Goal: Transaction & Acquisition: Obtain resource

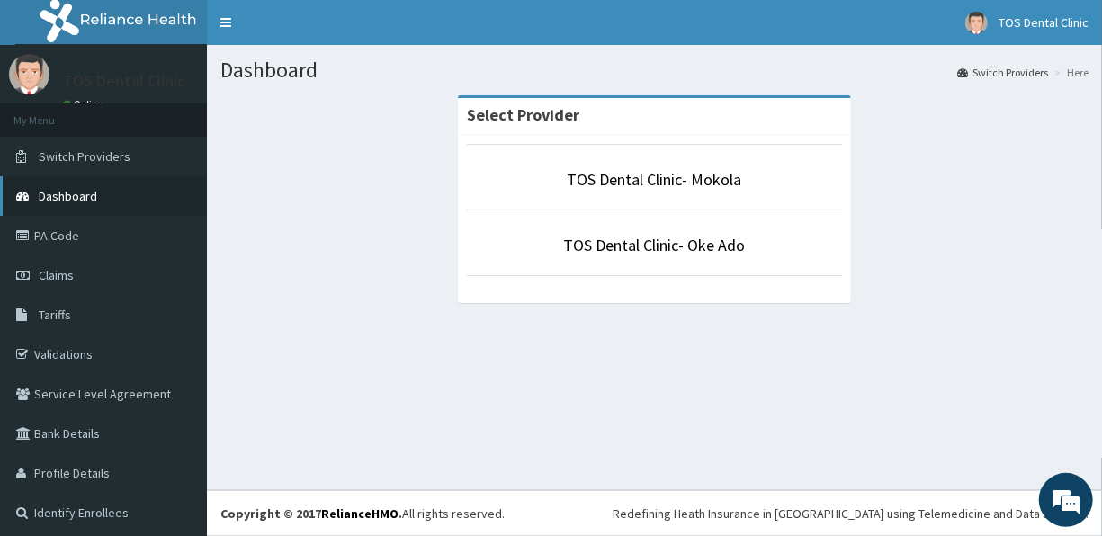
click at [77, 195] on span "Dashboard" at bounding box center [68, 196] width 58 height 16
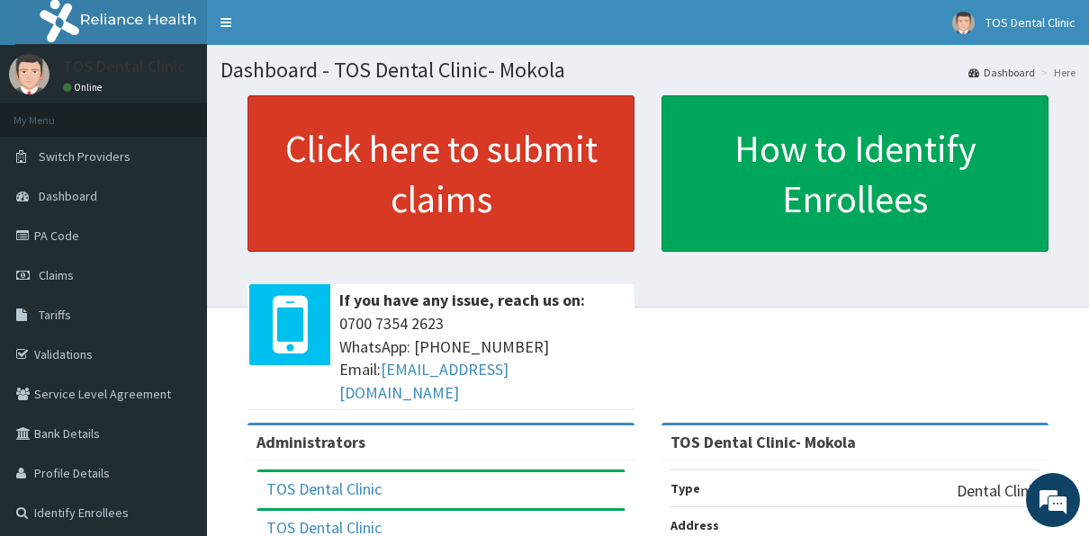
click at [432, 189] on link "Click here to submit claims" at bounding box center [440, 173] width 387 height 157
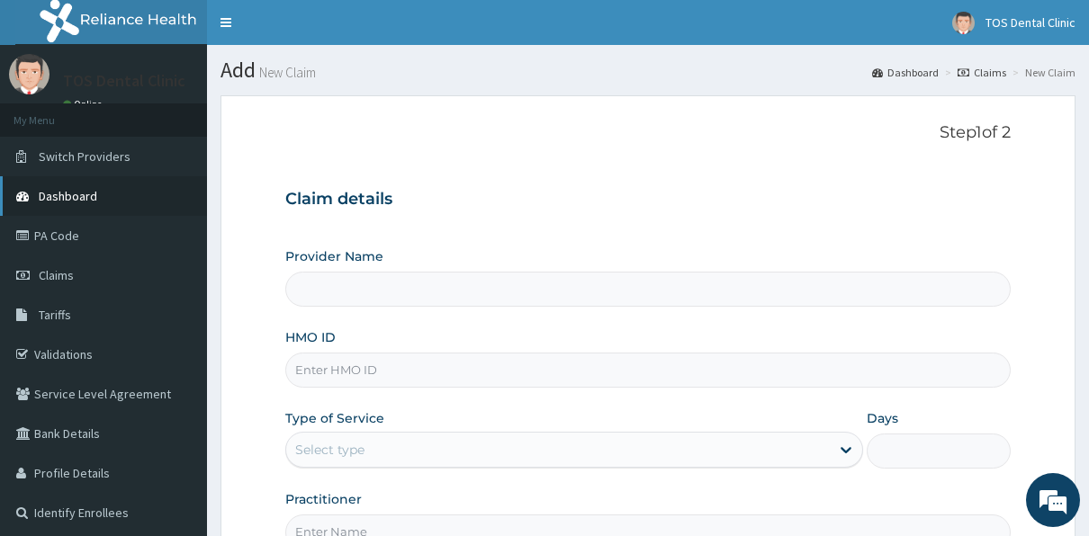
type input "TOS Dental Clinic- Mokola"
click at [107, 186] on link "Dashboard" at bounding box center [103, 196] width 207 height 40
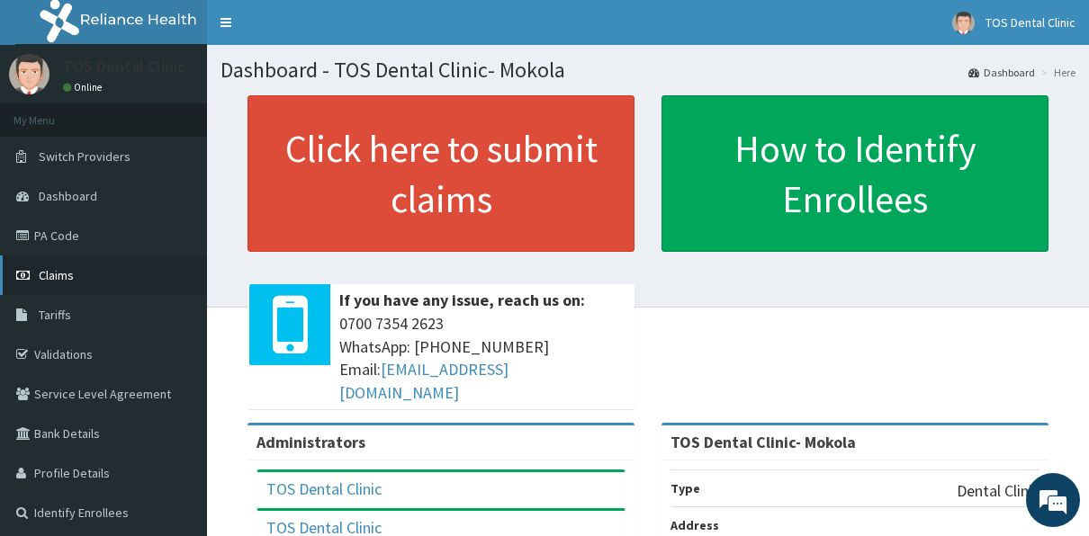
click at [73, 274] on span "Claims" at bounding box center [56, 275] width 35 height 16
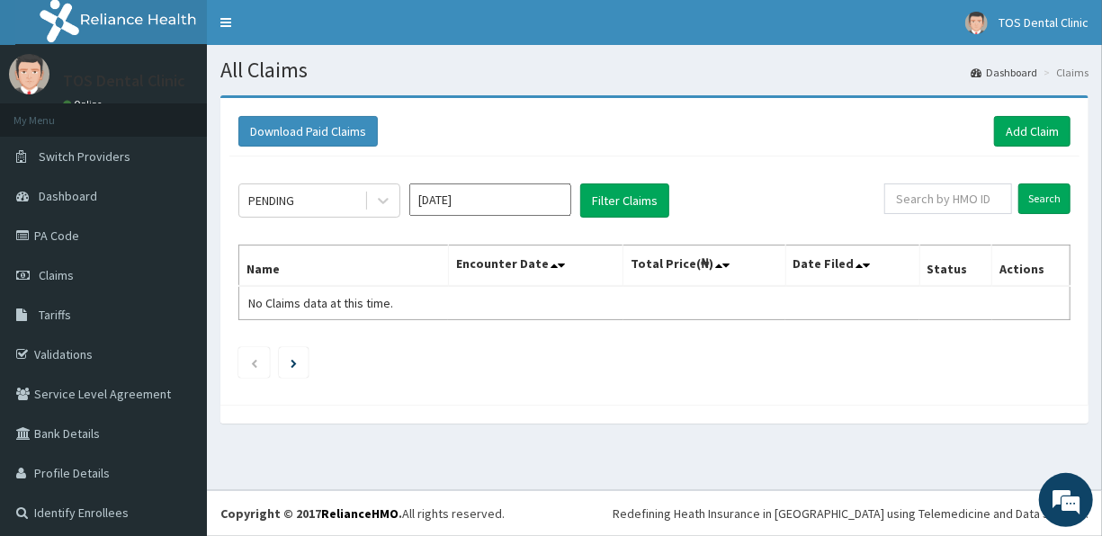
click at [793, 408] on div at bounding box center [654, 414] width 868 height 19
click at [291, 130] on button "Download Paid Claims" at bounding box center [307, 131] width 139 height 31
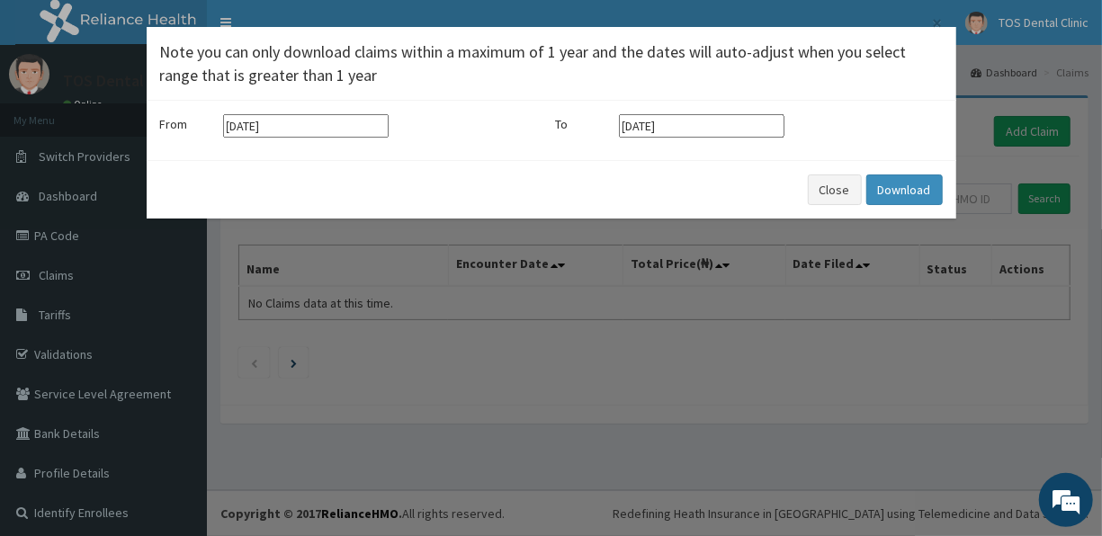
click at [291, 130] on input "[DATE]" at bounding box center [306, 125] width 166 height 23
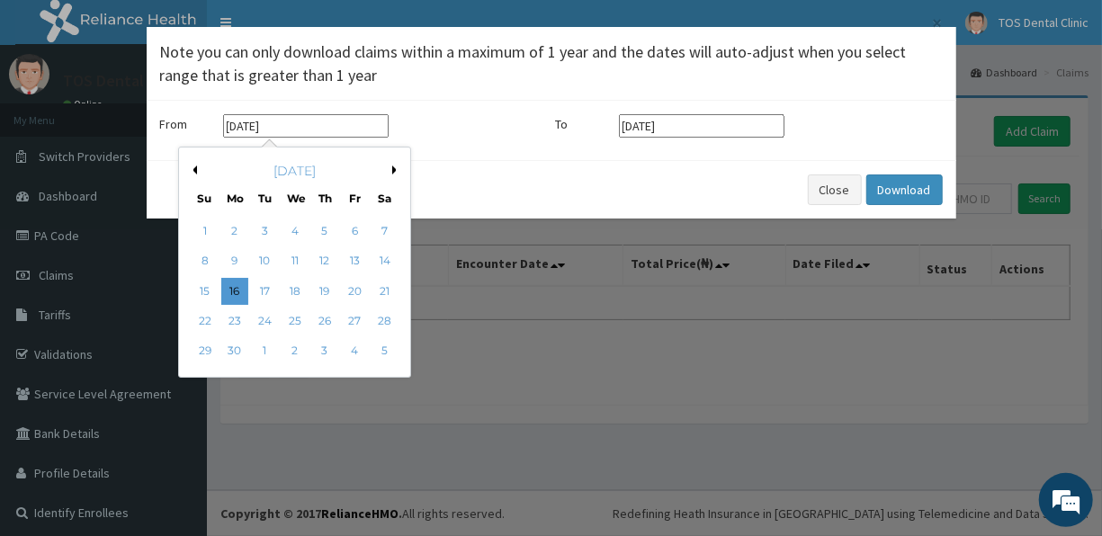
click at [195, 166] on button "Previous Month" at bounding box center [192, 170] width 9 height 9
click at [288, 352] on div "30" at bounding box center [294, 351] width 27 height 27
type input "[DATE]"
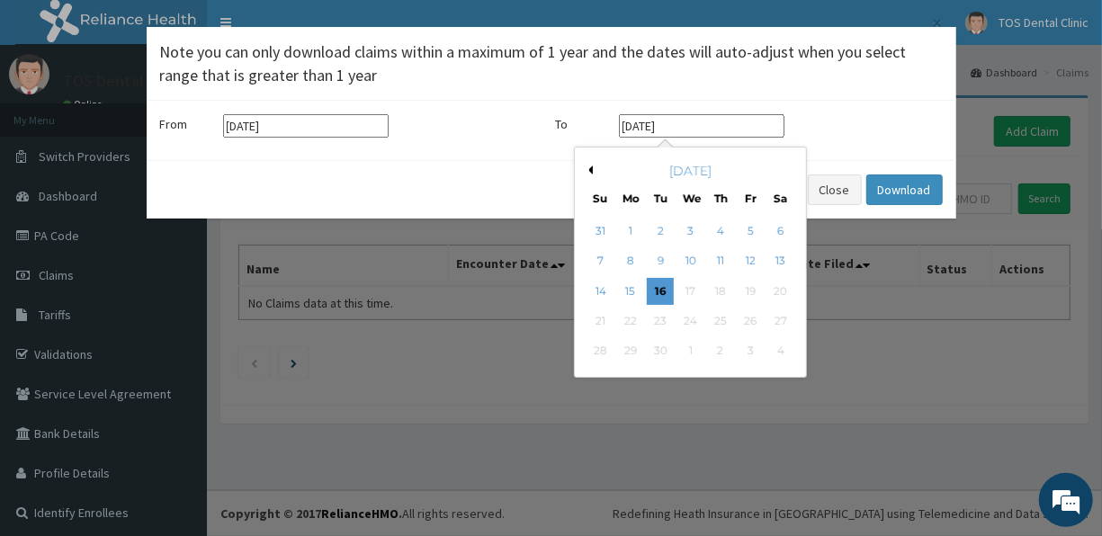
click at [644, 122] on input "[DATE]" at bounding box center [702, 125] width 166 height 23
click at [590, 171] on button "Previous Month" at bounding box center [588, 170] width 9 height 9
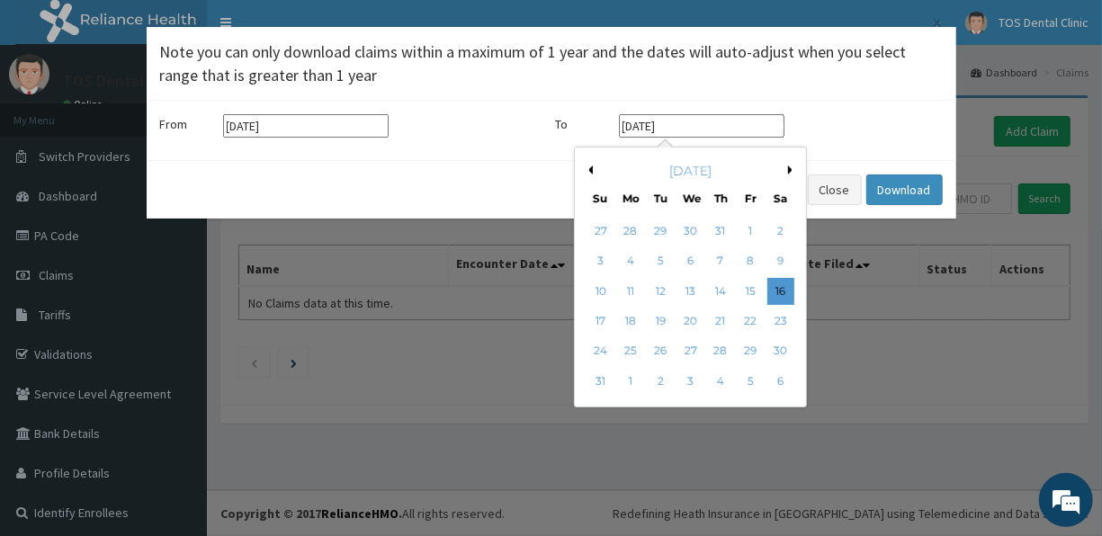
click at [590, 171] on button "Previous Month" at bounding box center [588, 170] width 9 height 9
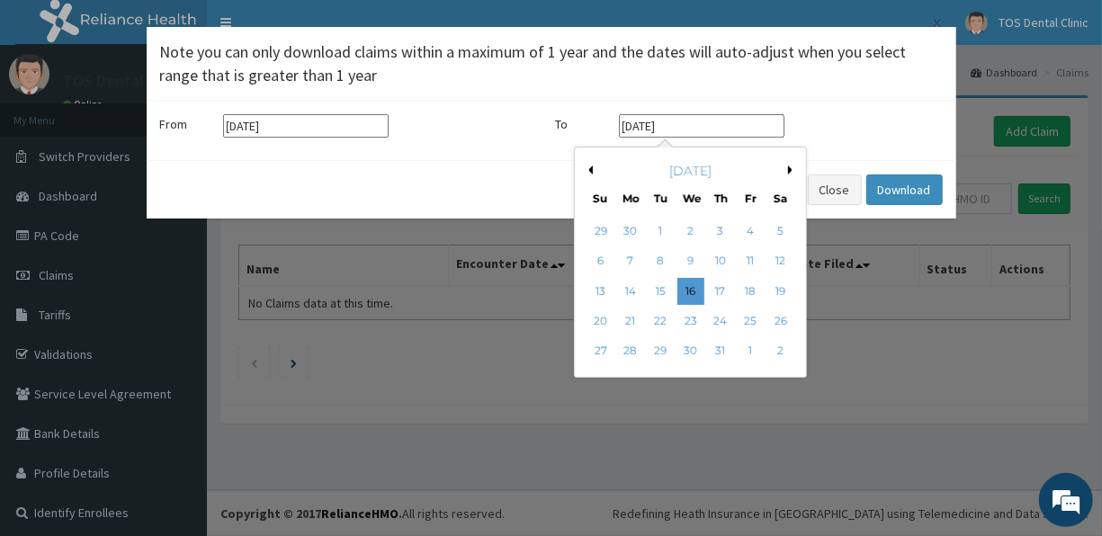
click at [590, 171] on button "Previous Month" at bounding box center [588, 170] width 9 height 9
click at [784, 352] on div "31" at bounding box center [780, 351] width 27 height 27
type input "31-05-2025"
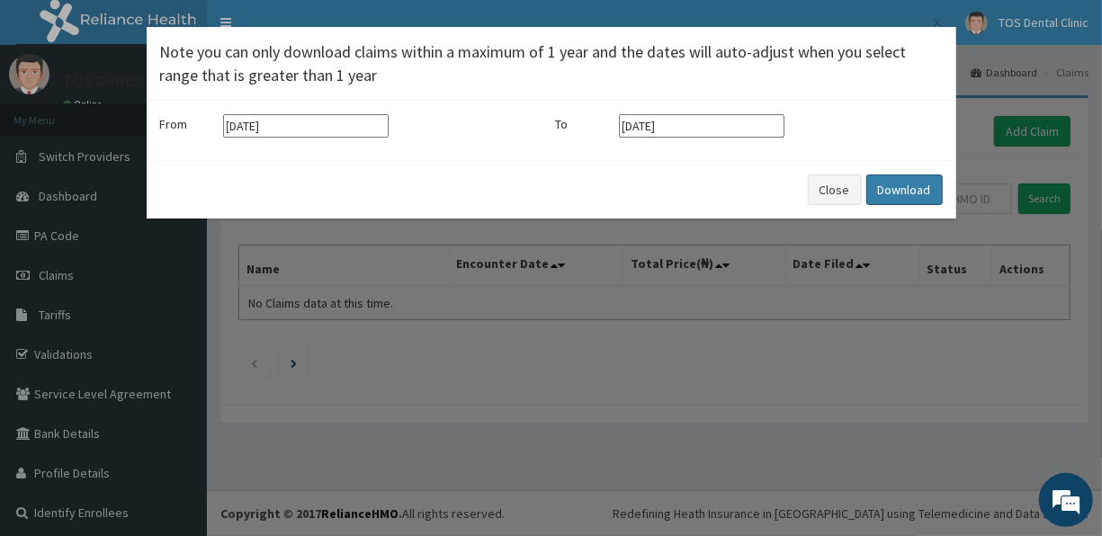
click at [900, 184] on button "Download" at bounding box center [904, 190] width 76 height 31
click at [828, 192] on button "Close" at bounding box center [835, 190] width 54 height 31
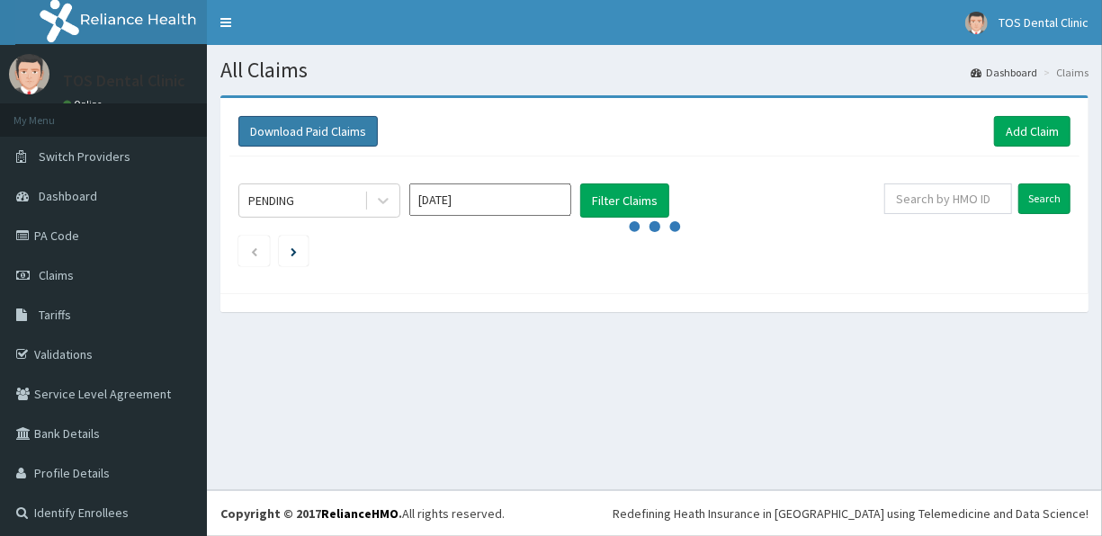
click at [355, 132] on button "Download Paid Claims" at bounding box center [307, 131] width 139 height 31
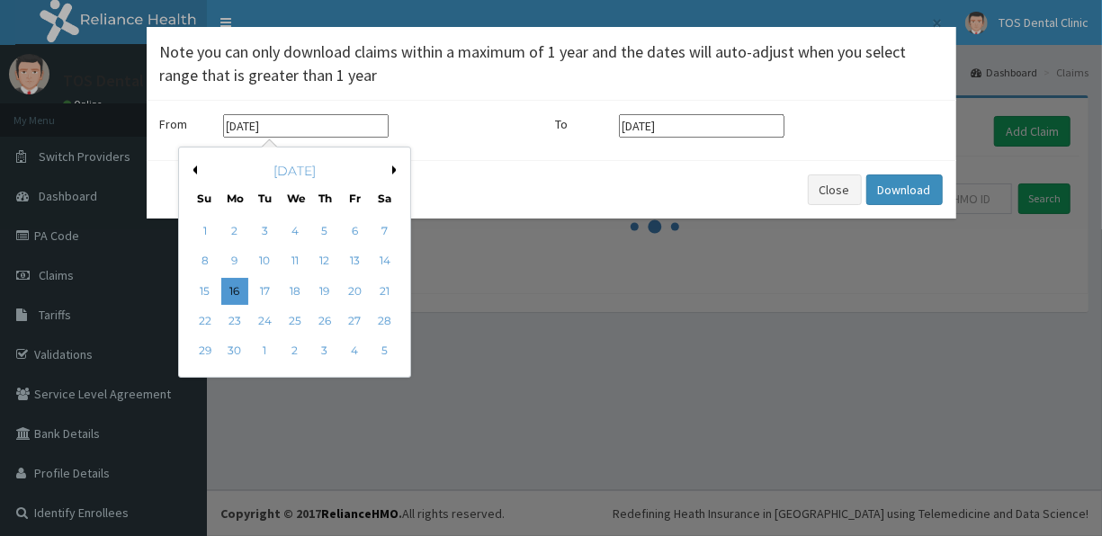
click at [355, 132] on input "[DATE]" at bounding box center [306, 125] width 166 height 23
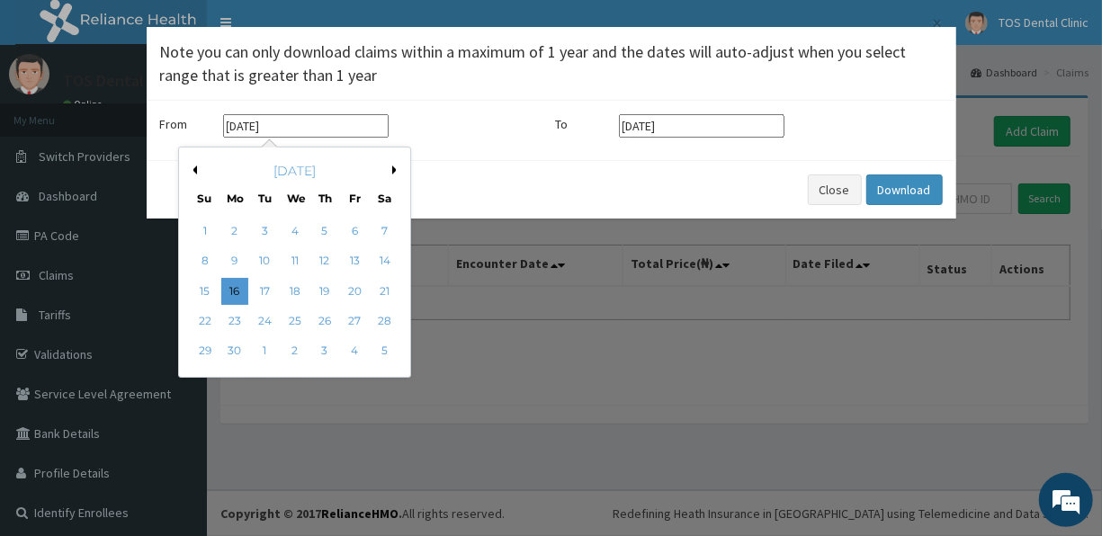
click at [392, 169] on button "Next Month" at bounding box center [396, 170] width 9 height 9
click at [267, 231] on div "1" at bounding box center [264, 231] width 27 height 27
type input "[DATE]"
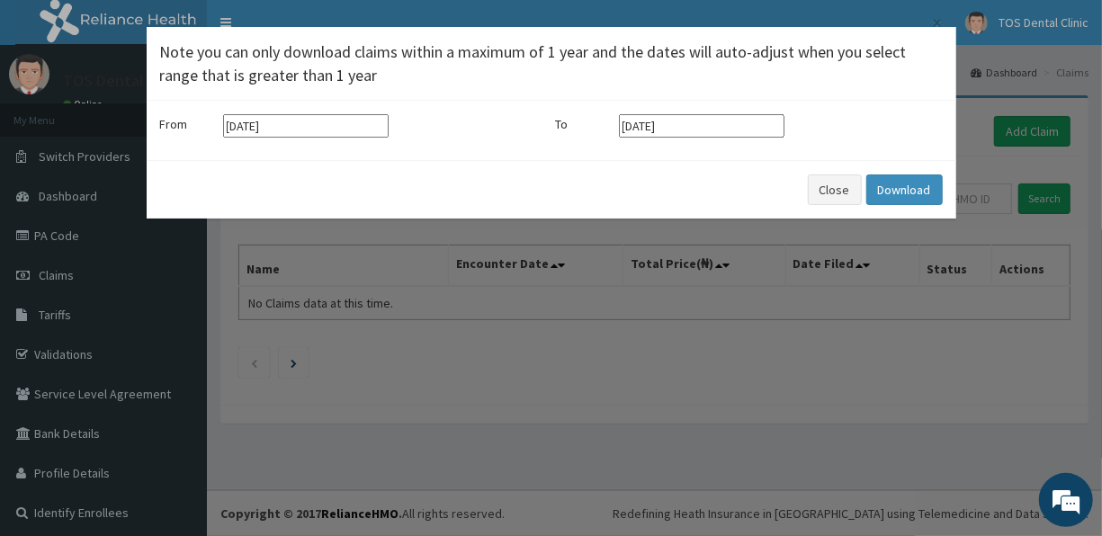
click at [689, 117] on input "[DATE]" at bounding box center [702, 125] width 166 height 23
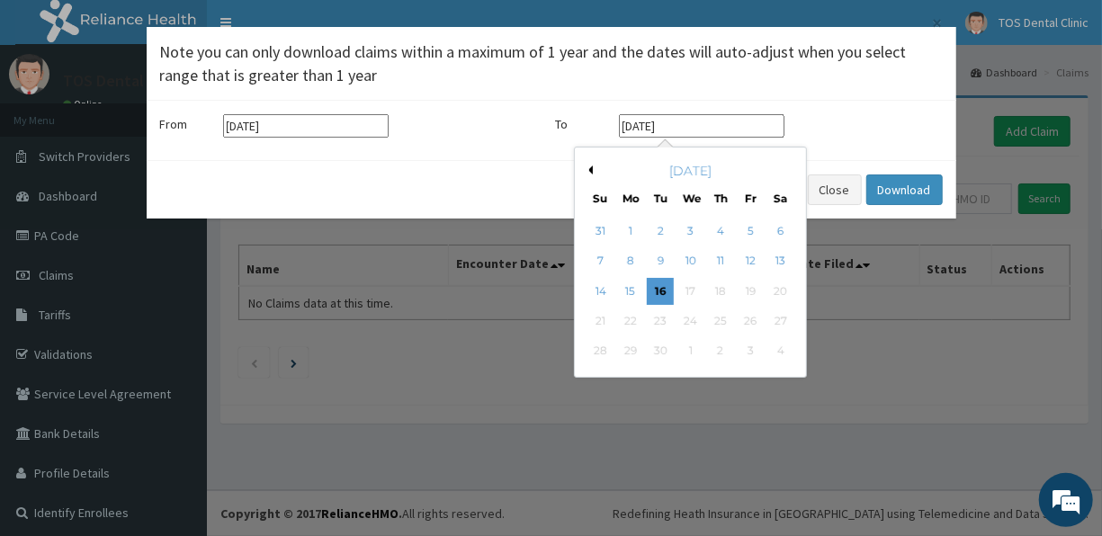
click at [592, 170] on div "[DATE]" at bounding box center [690, 171] width 217 height 18
click at [591, 170] on button "Previous Month" at bounding box center [588, 170] width 9 height 9
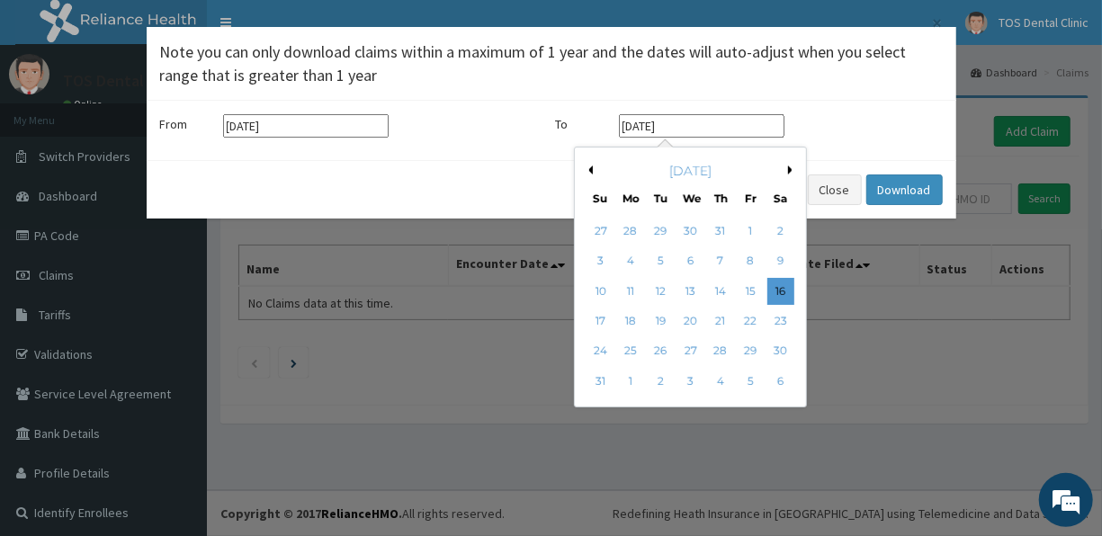
click at [591, 170] on button "Previous Month" at bounding box center [588, 170] width 9 height 9
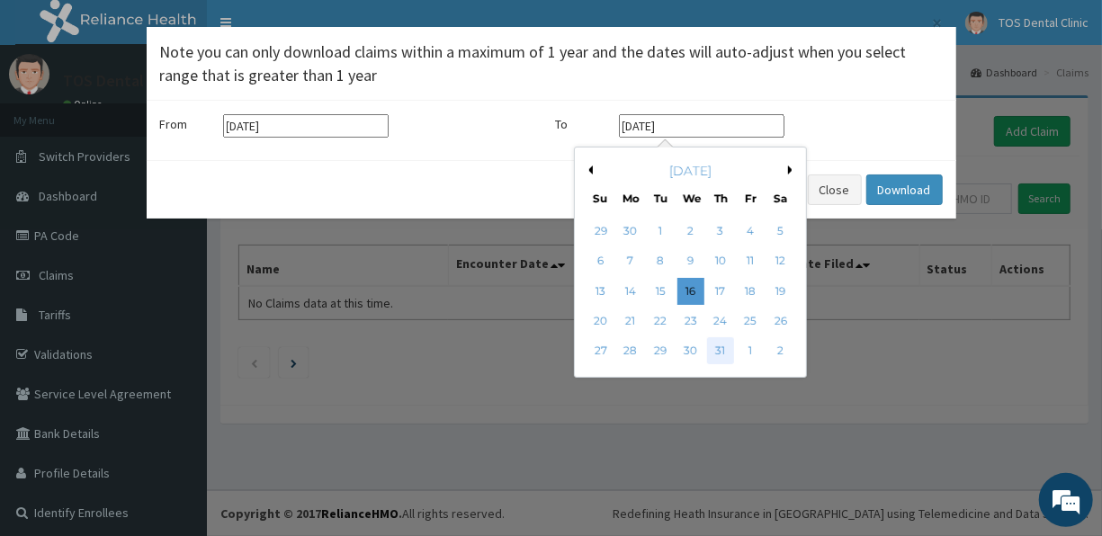
click at [715, 351] on div "31" at bounding box center [719, 351] width 27 height 27
type input "[DATE]"
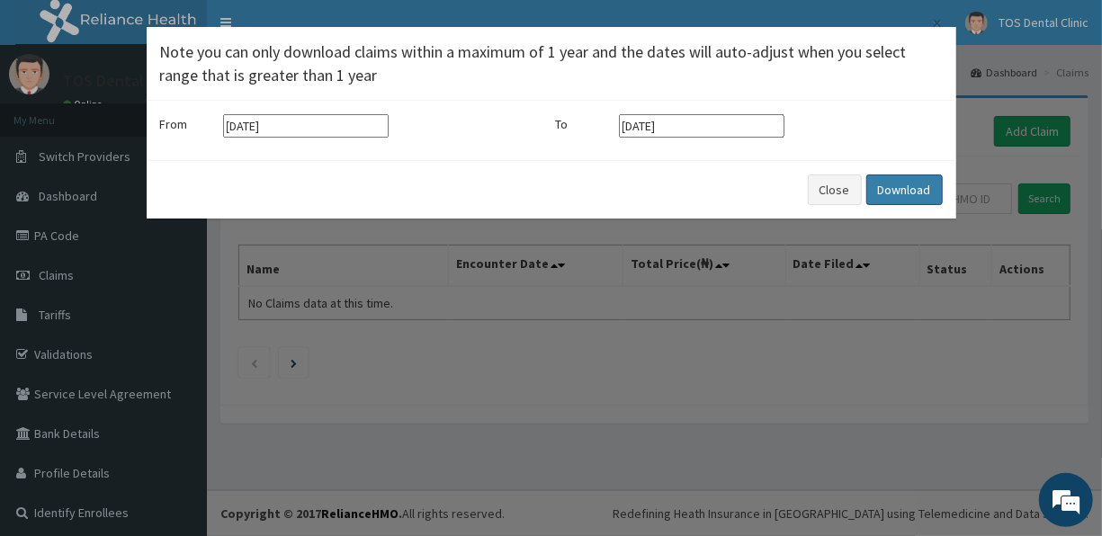
click at [895, 191] on button "Download" at bounding box center [904, 190] width 76 height 31
click at [851, 195] on button "Close" at bounding box center [835, 190] width 54 height 31
